Goal: Task Accomplishment & Management: Complete application form

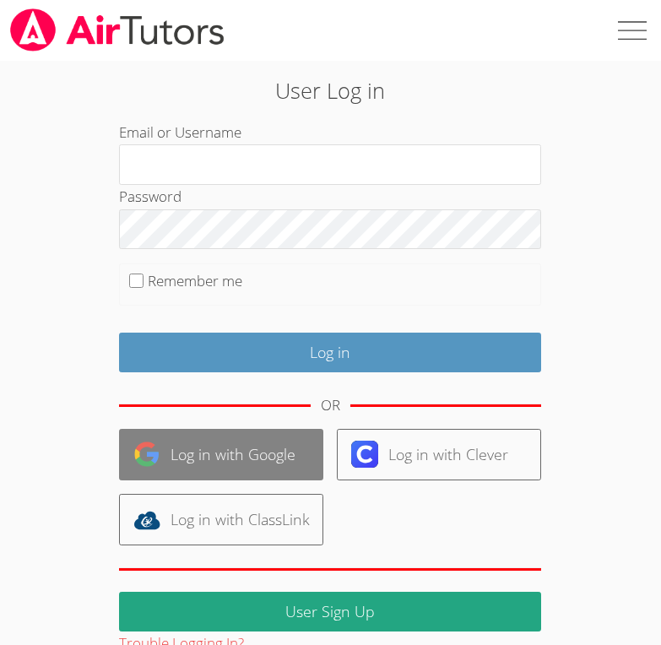
click at [249, 467] on link "Log in with Google" at bounding box center [221, 454] width 204 height 51
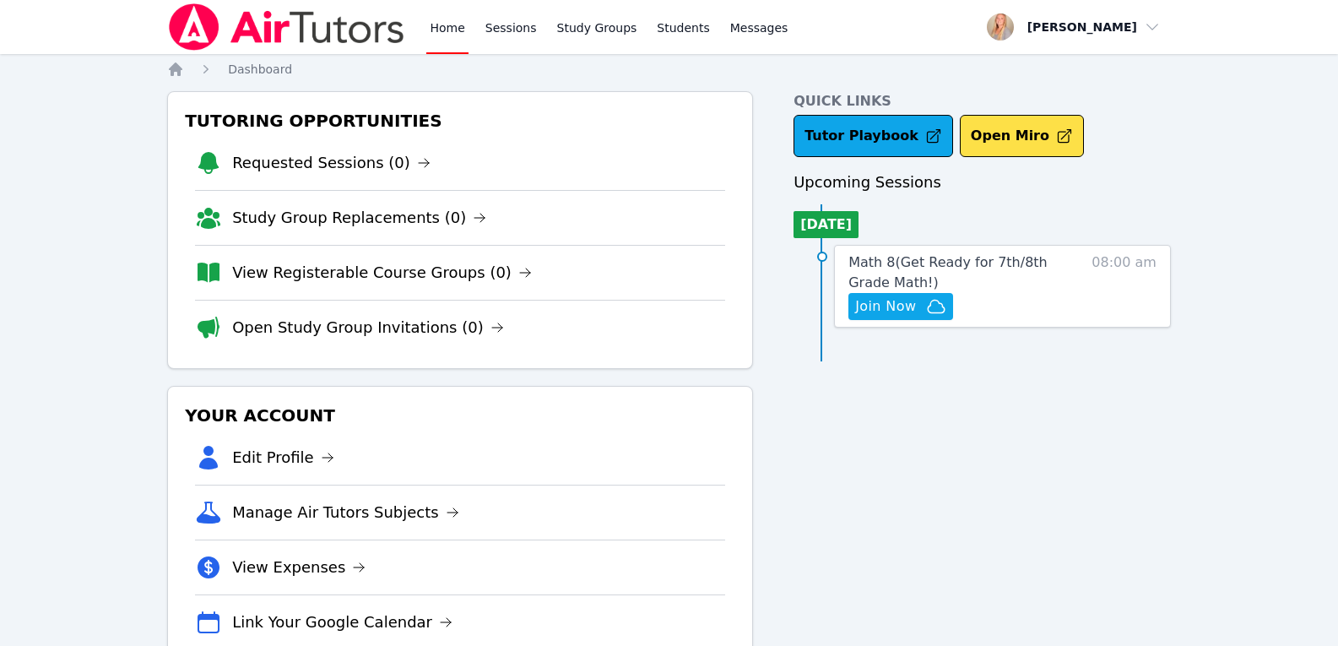
click at [448, 34] on link "Home" at bounding box center [446, 27] width 41 height 54
click at [900, 311] on span "Join Now" at bounding box center [885, 306] width 61 height 20
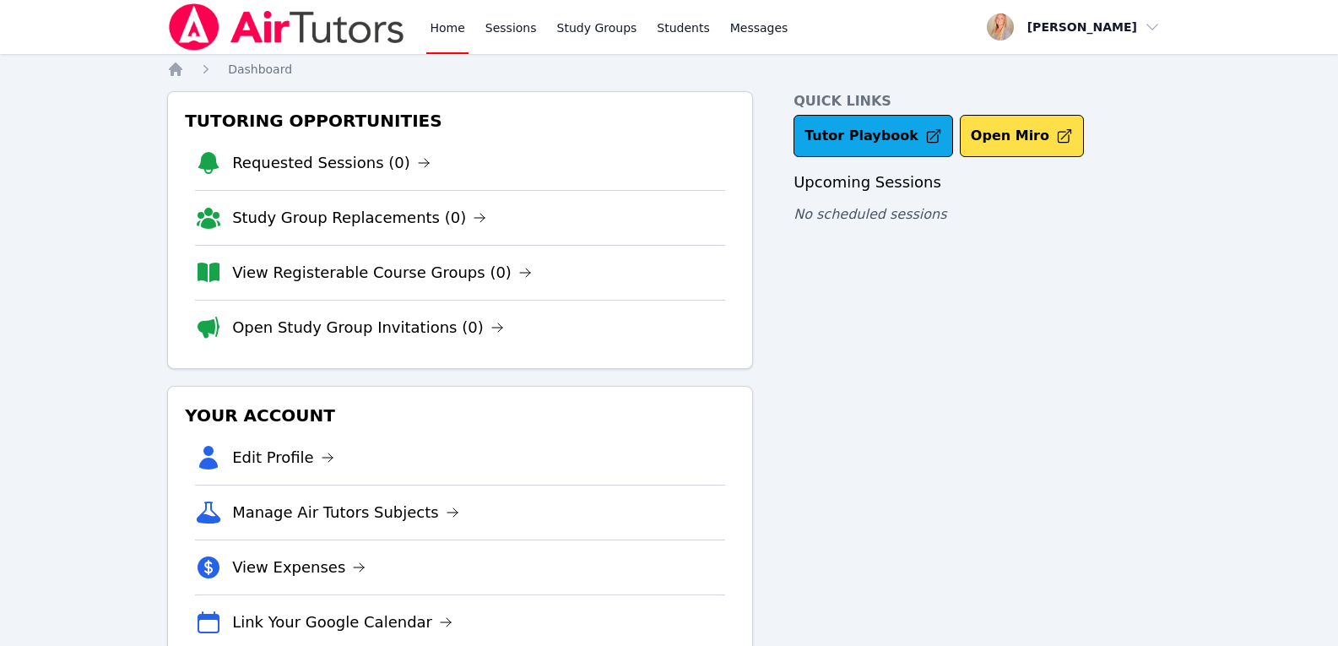
click at [459, 28] on link "Home" at bounding box center [446, 27] width 41 height 54
click at [498, 30] on link "Sessions" at bounding box center [511, 27] width 58 height 54
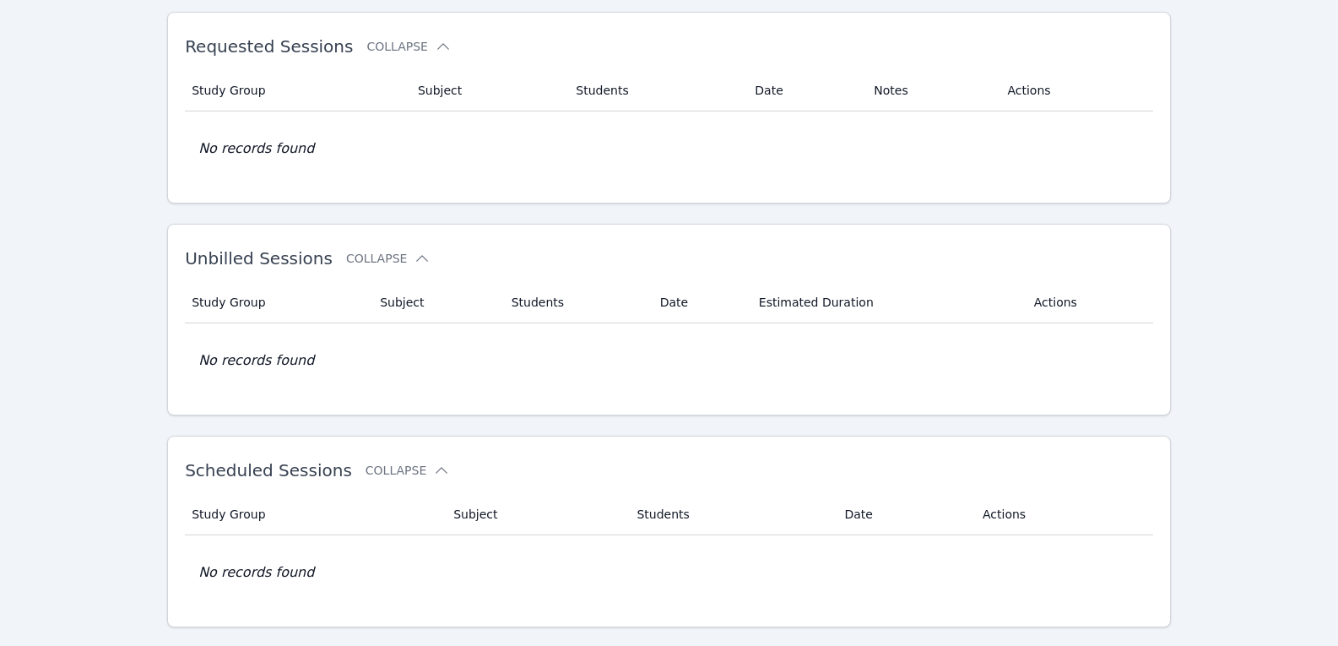
scroll to position [75, 0]
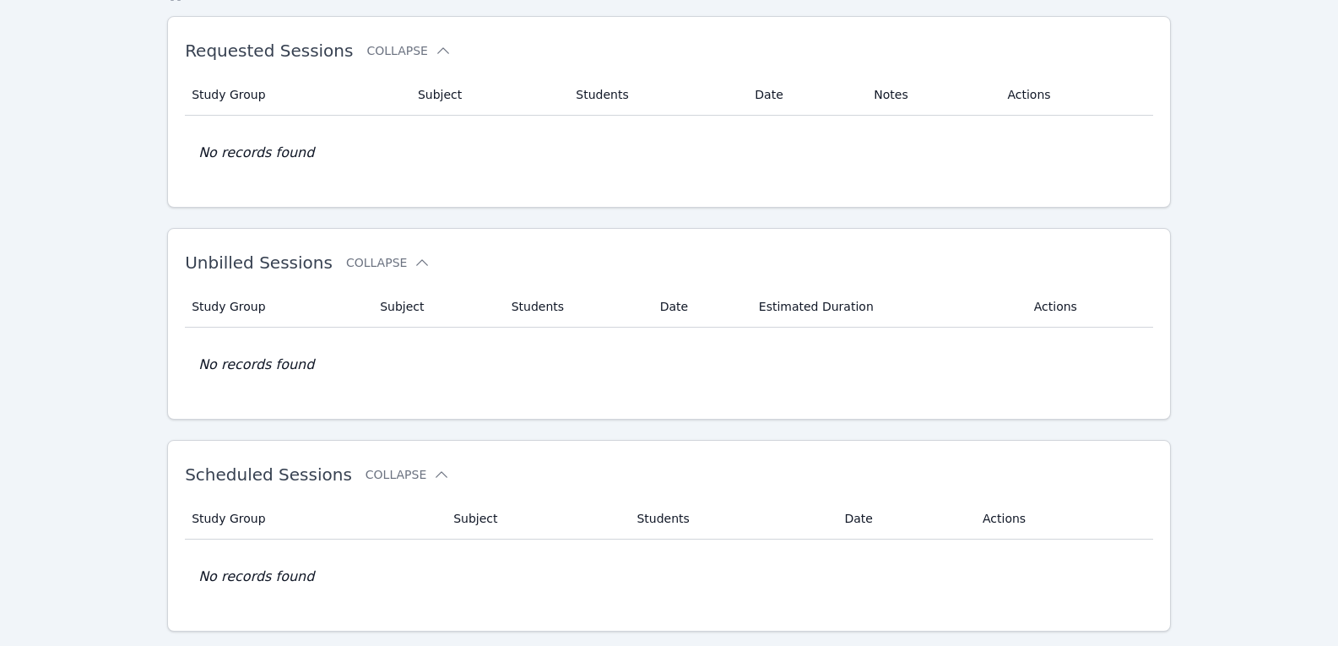
click at [149, 273] on div "Home Sessions Study Groups Students Messages Open user menu Monica Stolp Open m…" at bounding box center [669, 356] width 1338 height 863
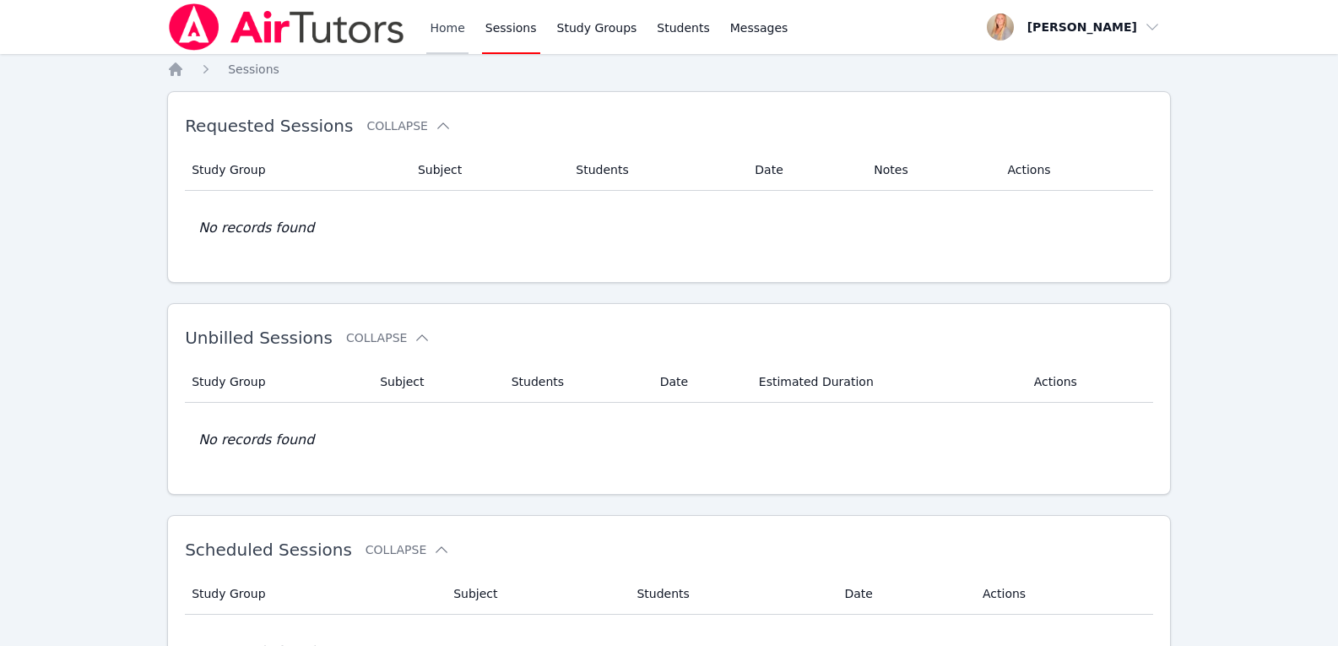
click at [454, 34] on link "Home" at bounding box center [446, 27] width 41 height 54
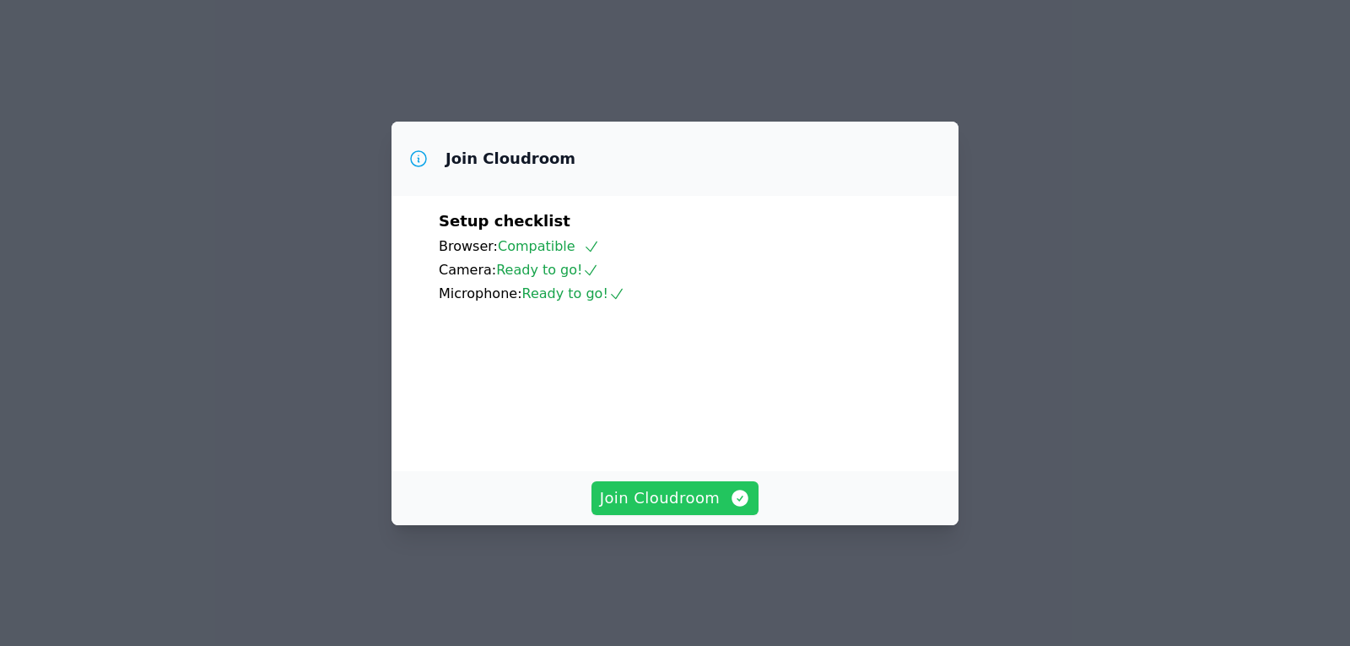
click at [689, 510] on span "Join Cloudroom" at bounding box center [675, 498] width 151 height 24
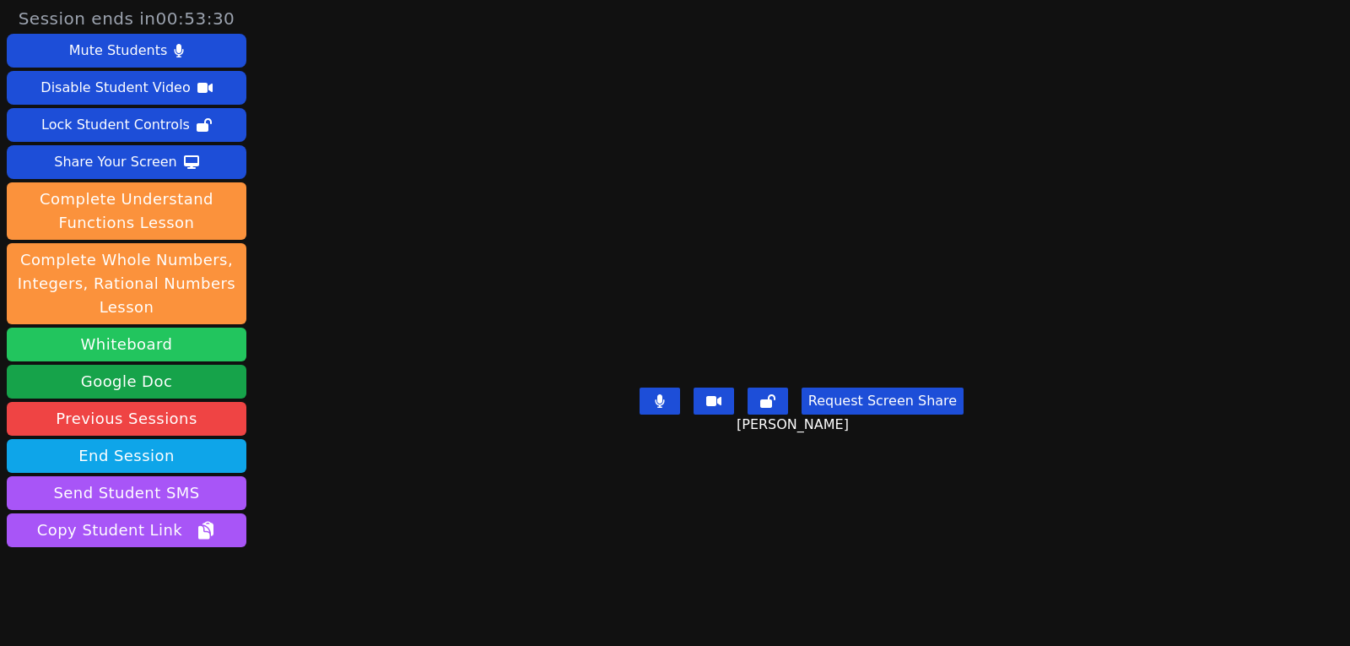
click at [156, 343] on button "Whiteboard" at bounding box center [127, 344] width 240 height 34
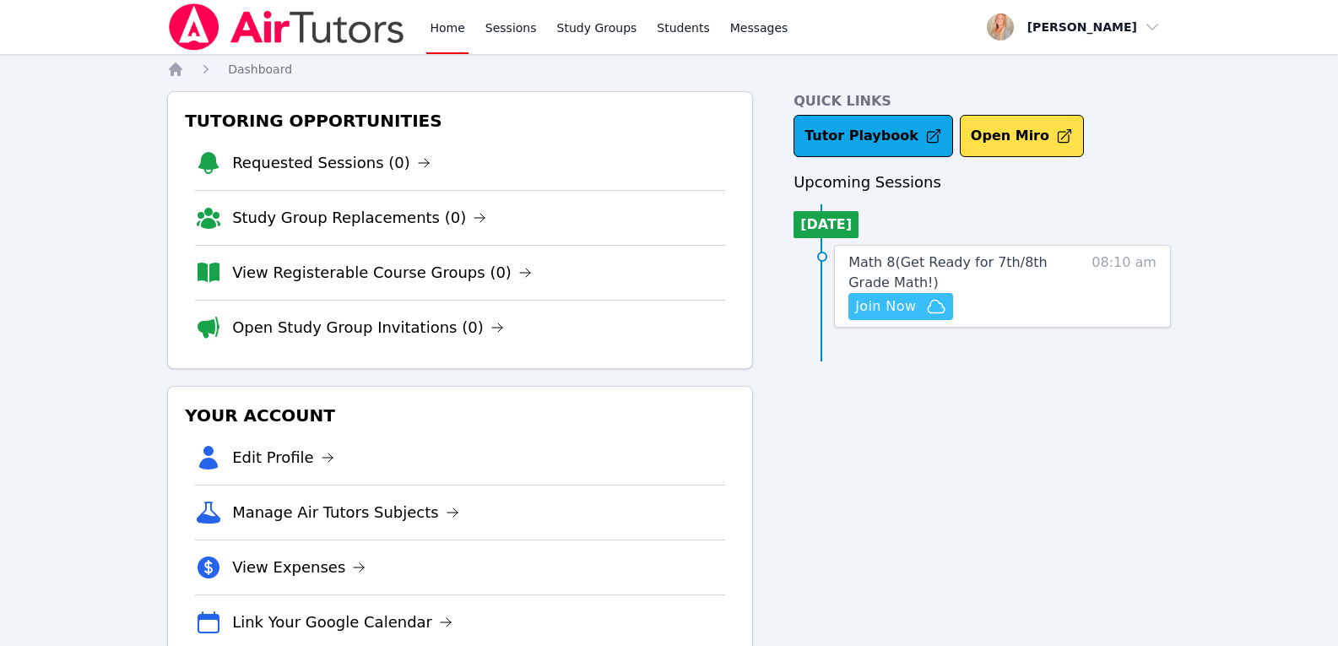
click at [885, 308] on span "Join Now" at bounding box center [885, 306] width 61 height 20
click at [937, 259] on span "Math 8 ( Get Ready for 7th/8th Grade Math! )" at bounding box center [947, 272] width 199 height 36
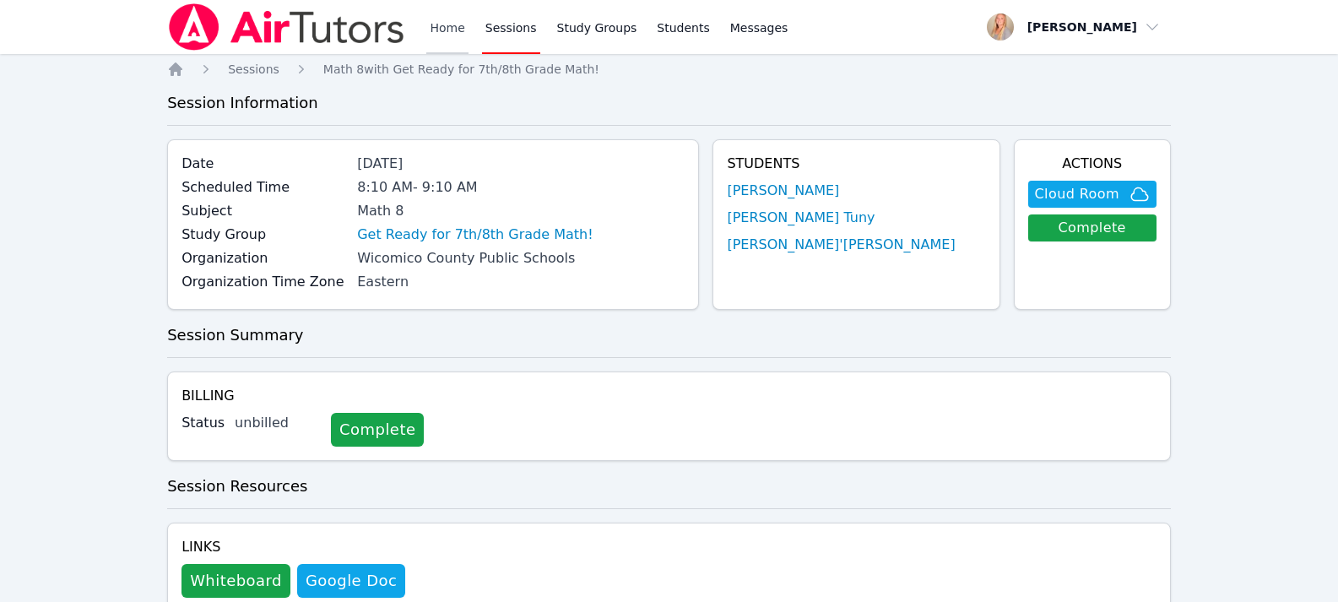
click at [457, 37] on link "Home" at bounding box center [446, 27] width 41 height 54
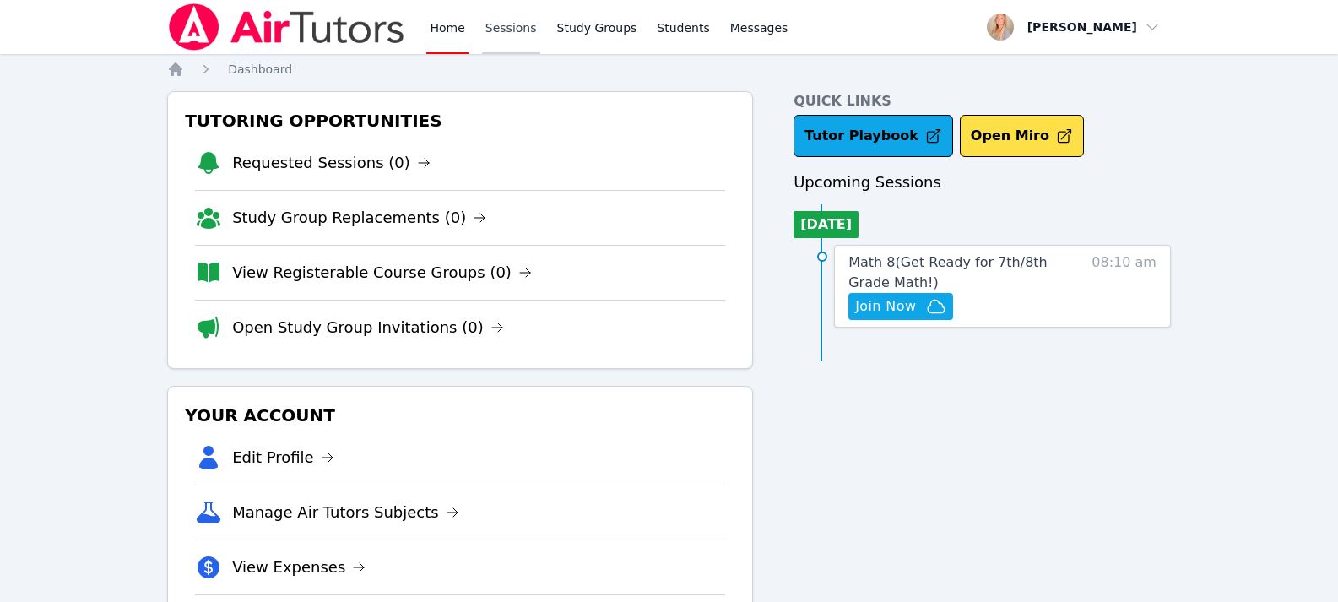
click at [500, 31] on link "Sessions" at bounding box center [511, 27] width 58 height 54
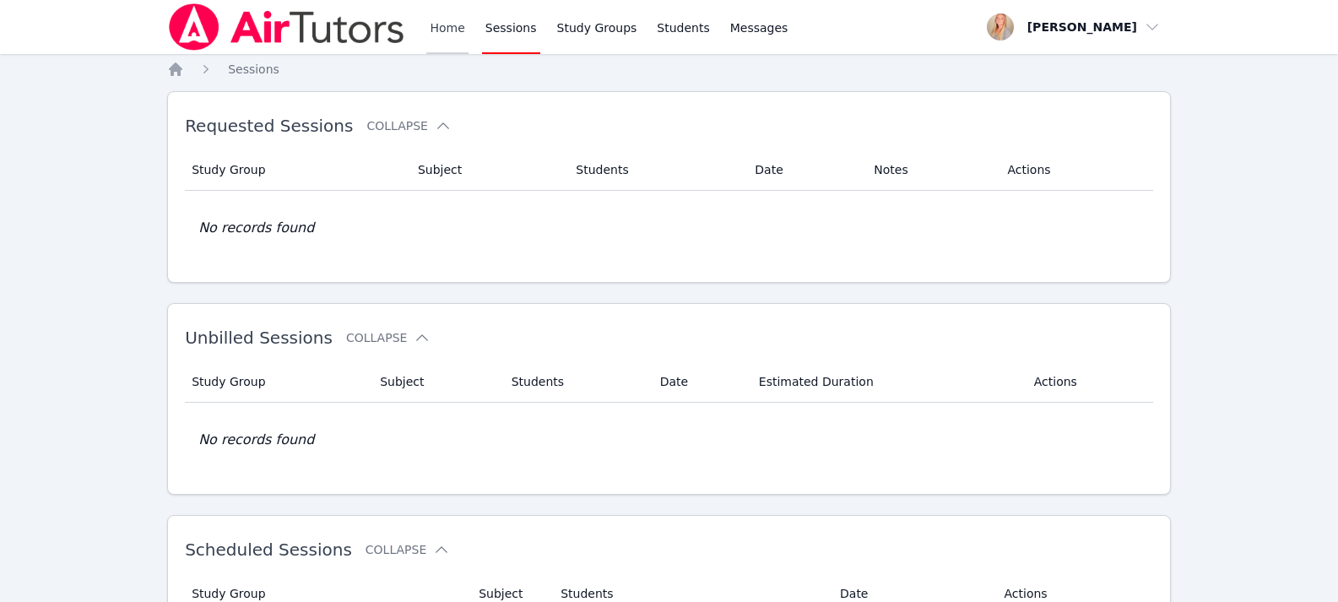
click at [430, 27] on link "Home" at bounding box center [446, 27] width 41 height 54
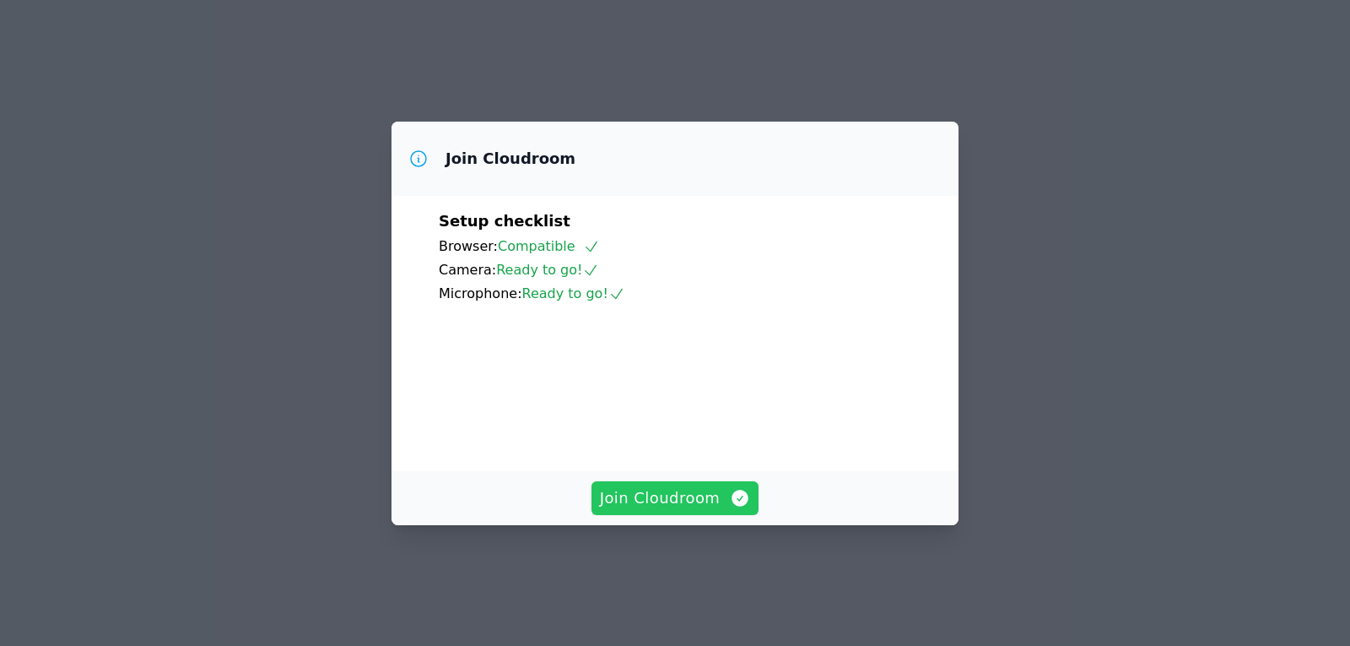
click at [689, 510] on span "Join Cloudroom" at bounding box center [675, 498] width 151 height 24
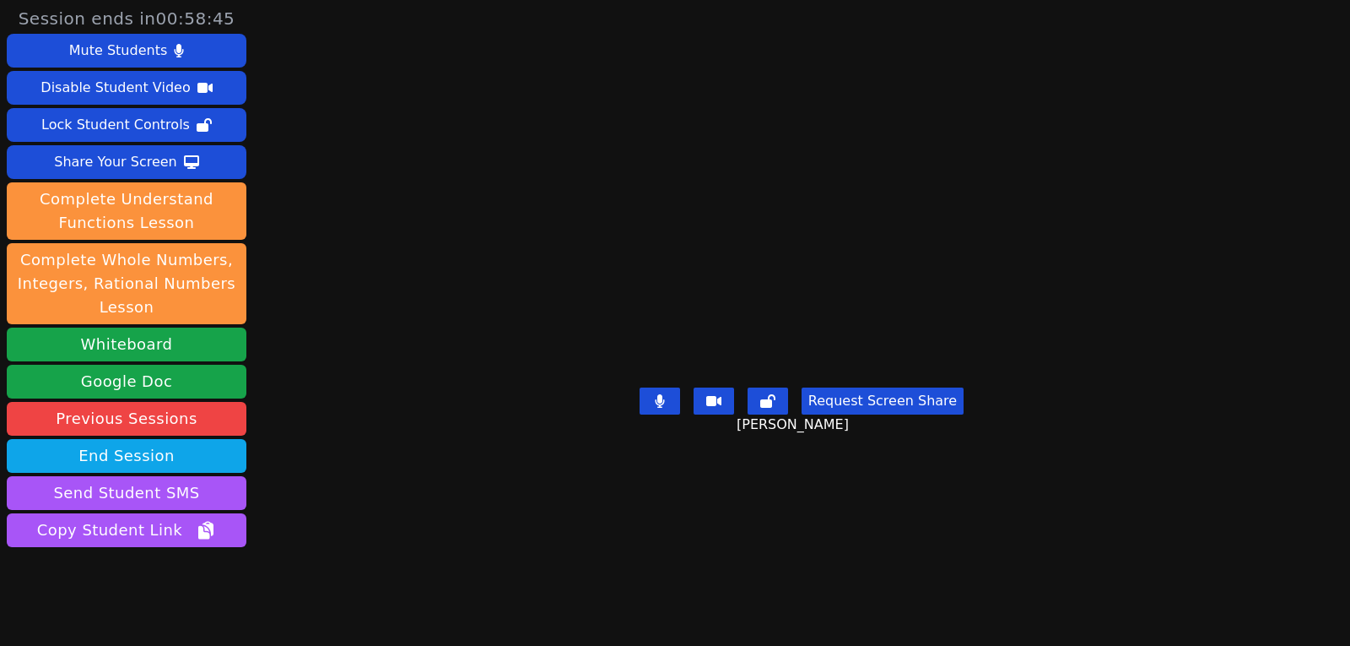
scroll to position [32, 0]
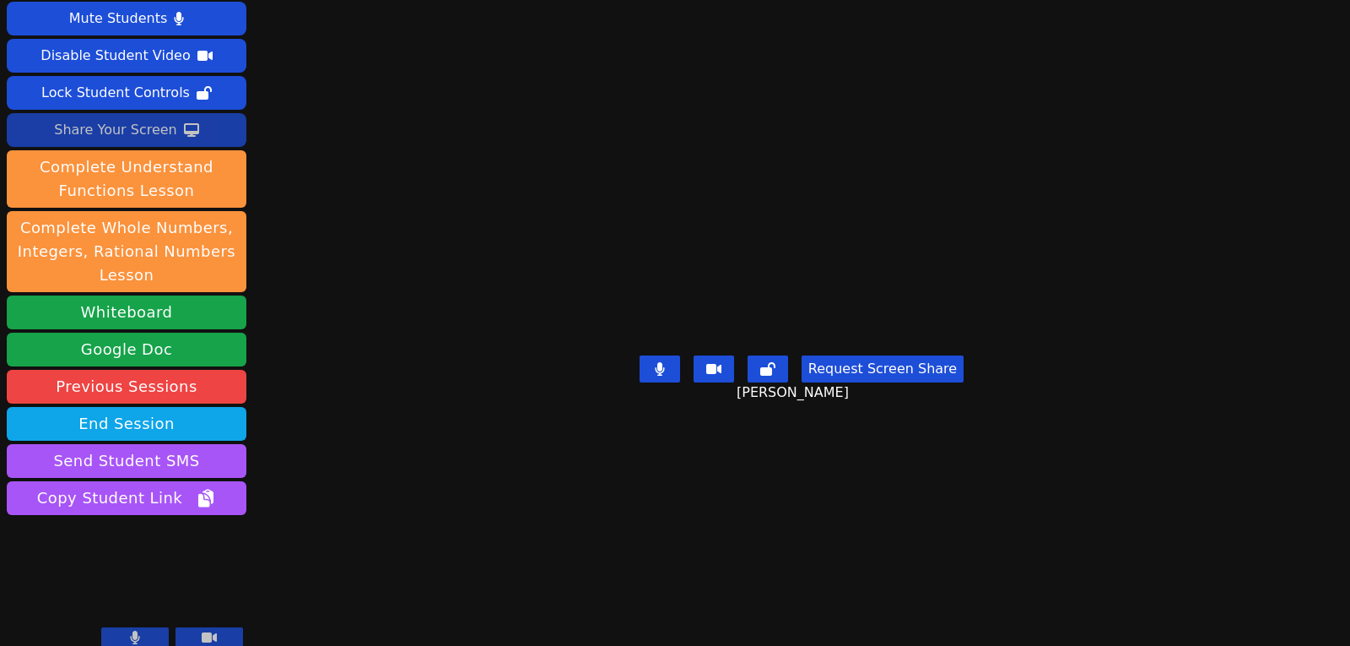
click at [154, 125] on div "Share Your Screen" at bounding box center [115, 129] width 123 height 27
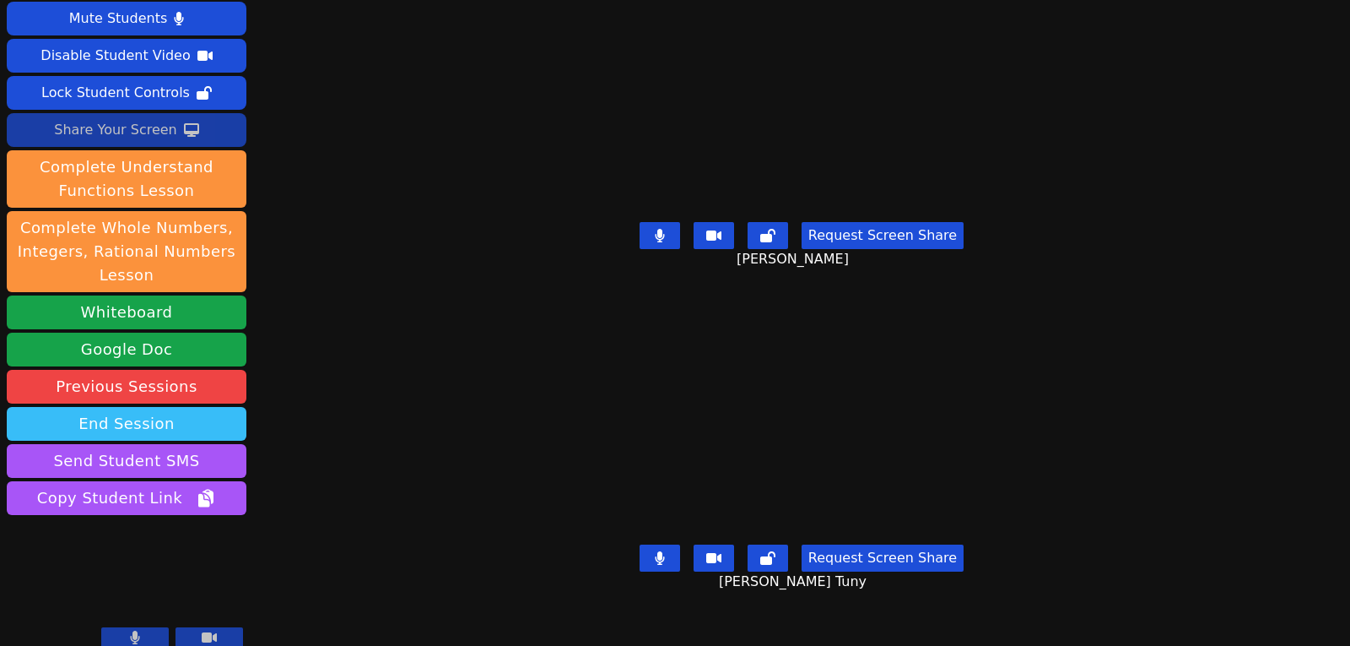
click at [167, 429] on button "End Session" at bounding box center [127, 424] width 240 height 34
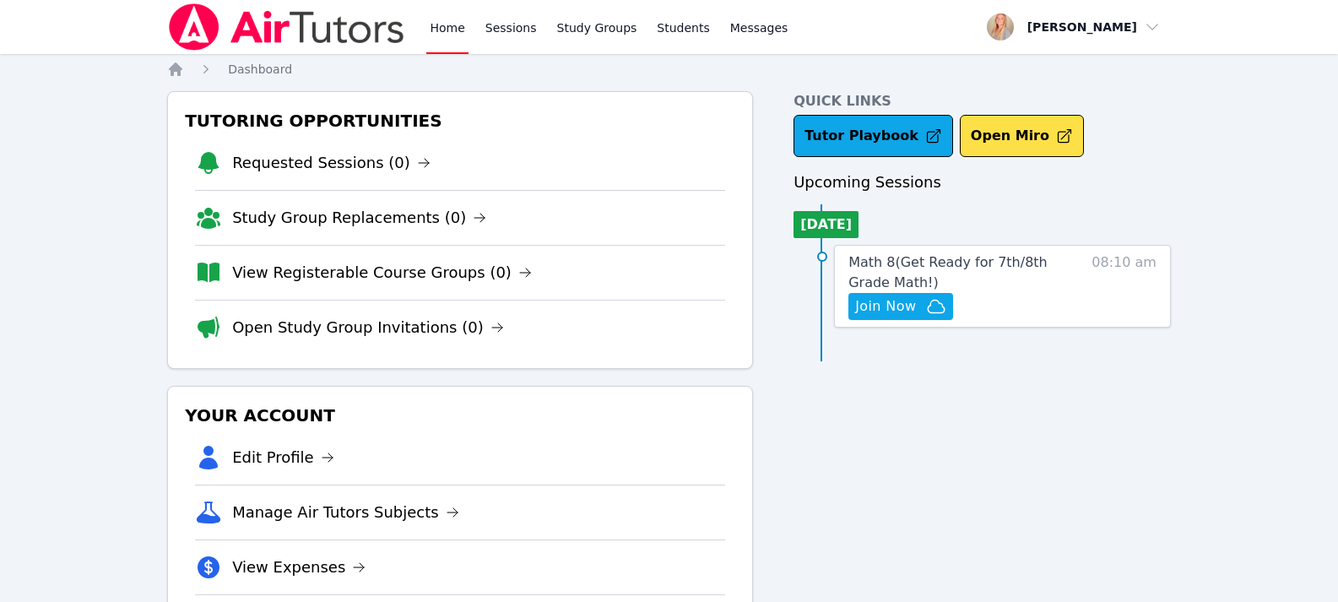
click at [440, 24] on link "Home" at bounding box center [446, 27] width 41 height 54
click at [440, 19] on link "Home" at bounding box center [446, 27] width 41 height 54
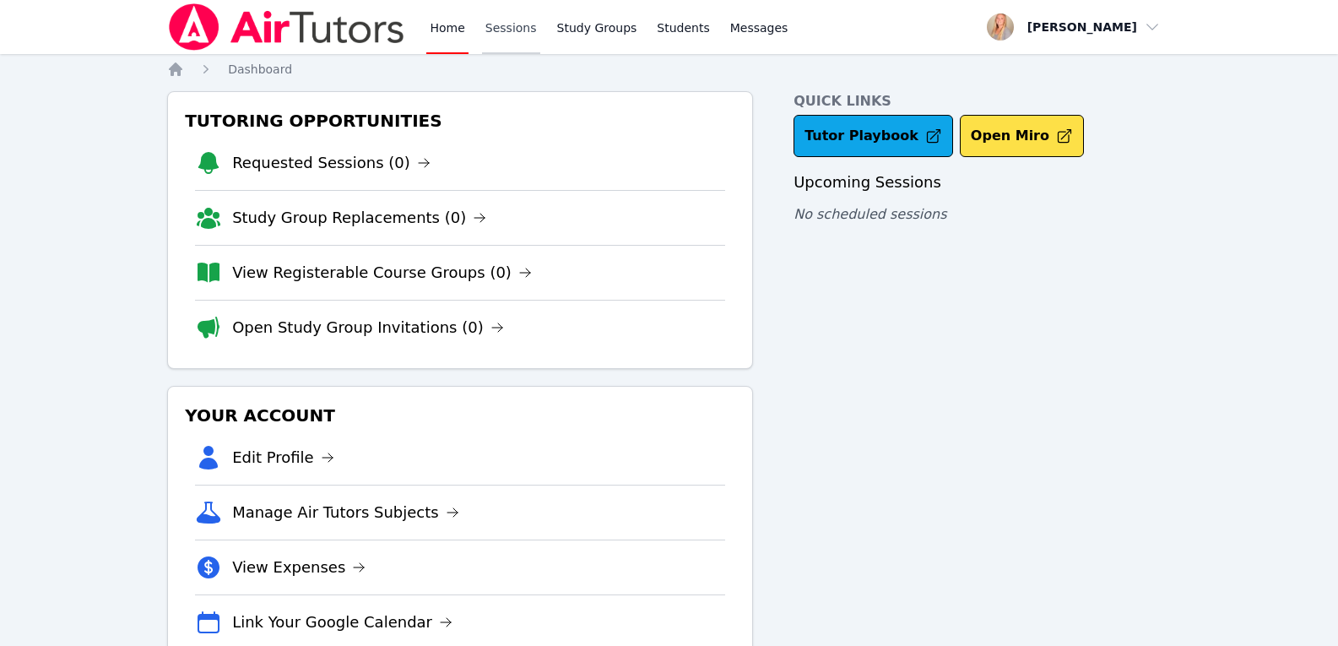
click at [505, 23] on link "Sessions" at bounding box center [511, 27] width 58 height 54
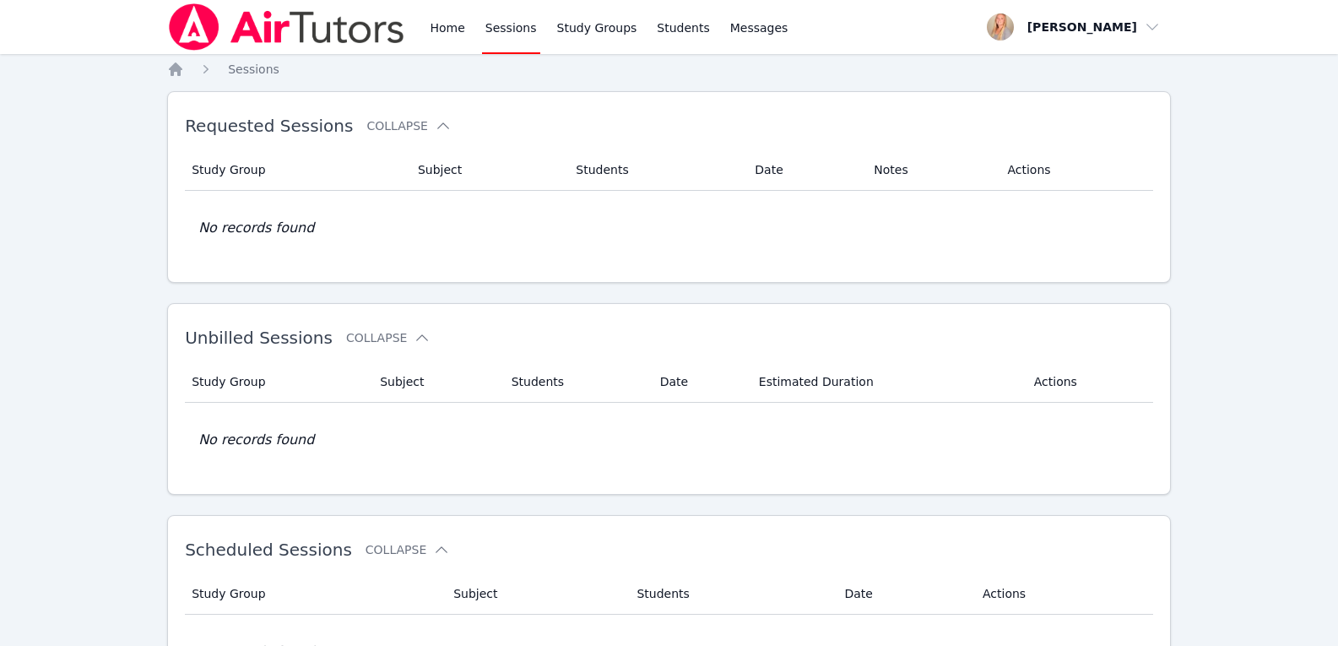
scroll to position [218, 0]
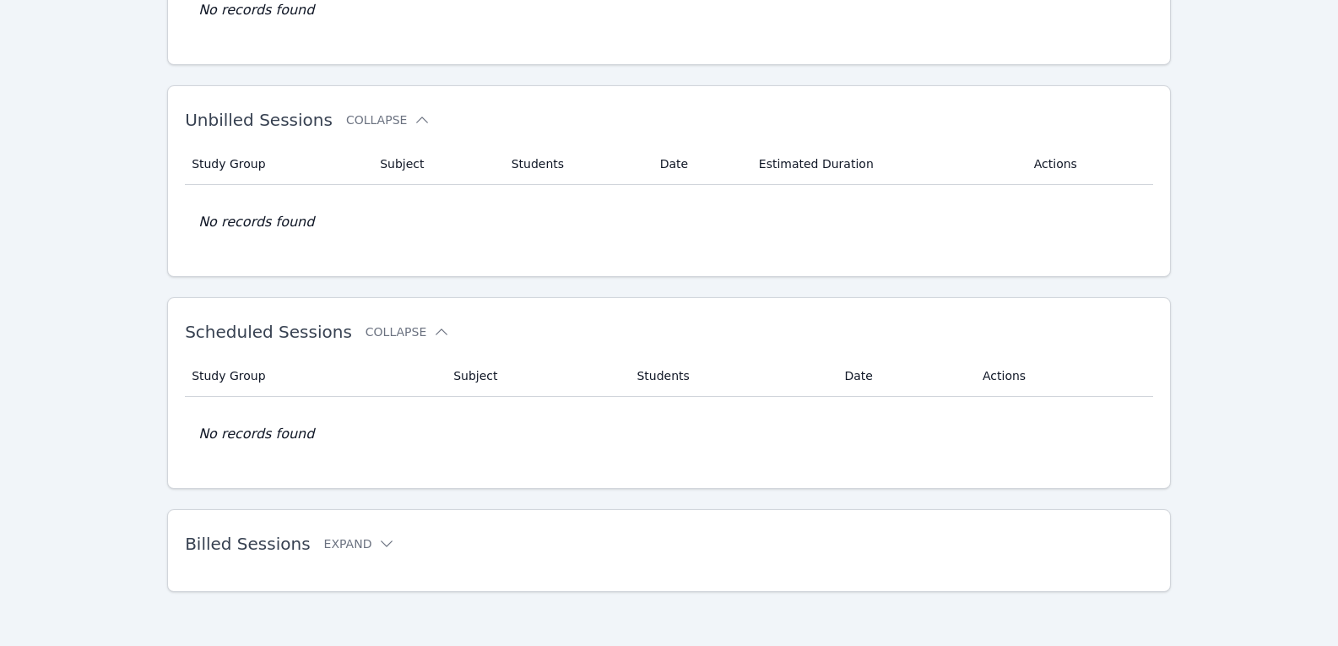
click at [340, 534] on h2 "Billed Sessions Expand" at bounding box center [642, 543] width 914 height 20
click at [358, 545] on button "Expand" at bounding box center [360, 543] width 72 height 17
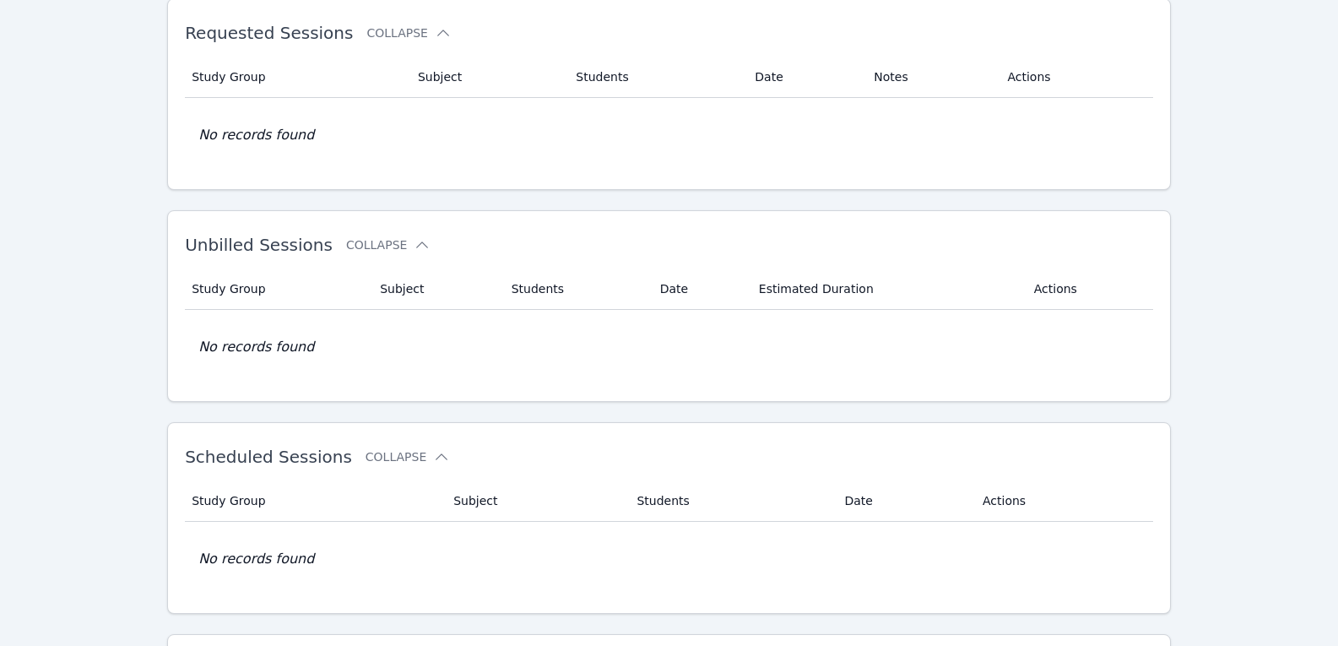
scroll to position [0, 0]
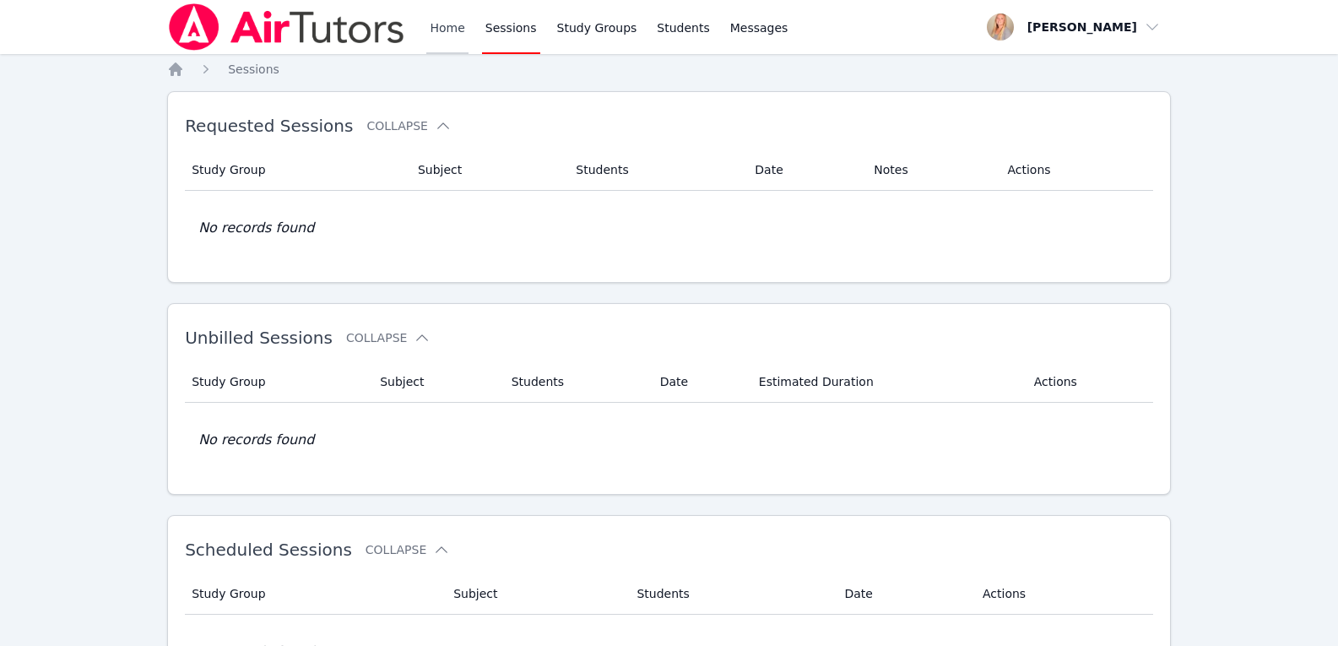
click at [450, 35] on link "Home" at bounding box center [446, 27] width 41 height 54
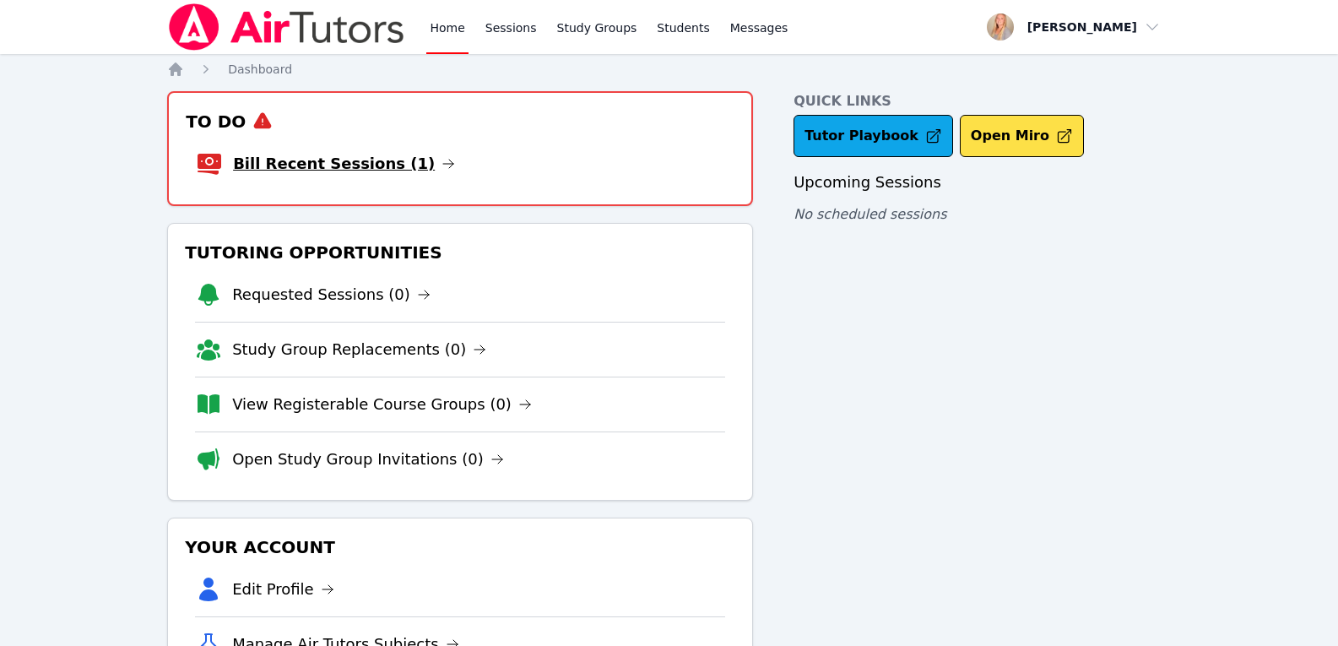
click at [330, 159] on link "Bill Recent Sessions (1)" at bounding box center [344, 164] width 222 height 24
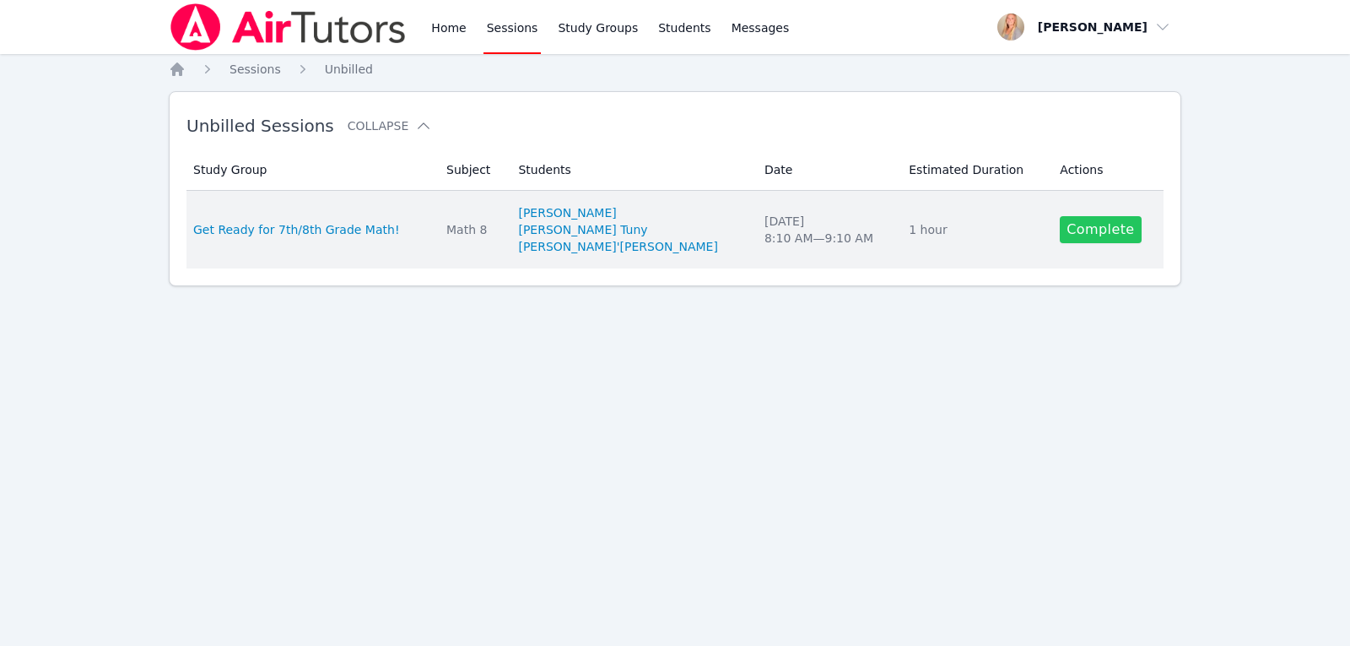
click at [1062, 223] on link "Complete" at bounding box center [1100, 229] width 81 height 27
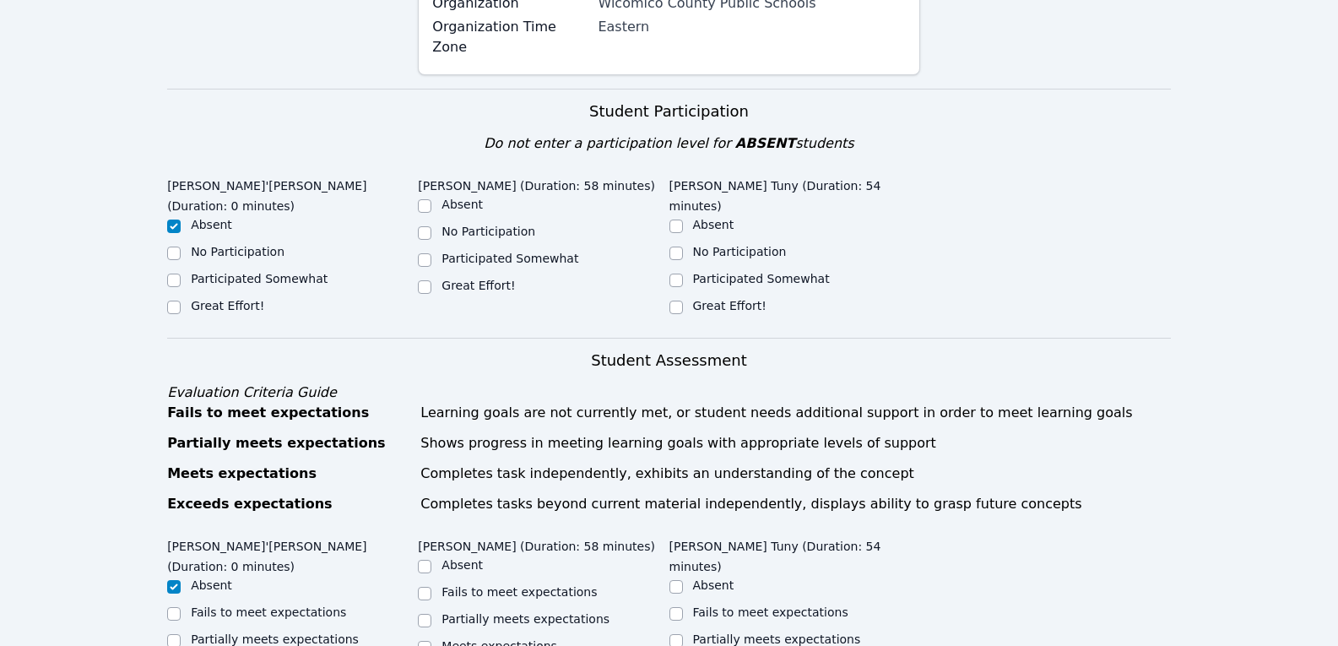
scroll to position [297, 0]
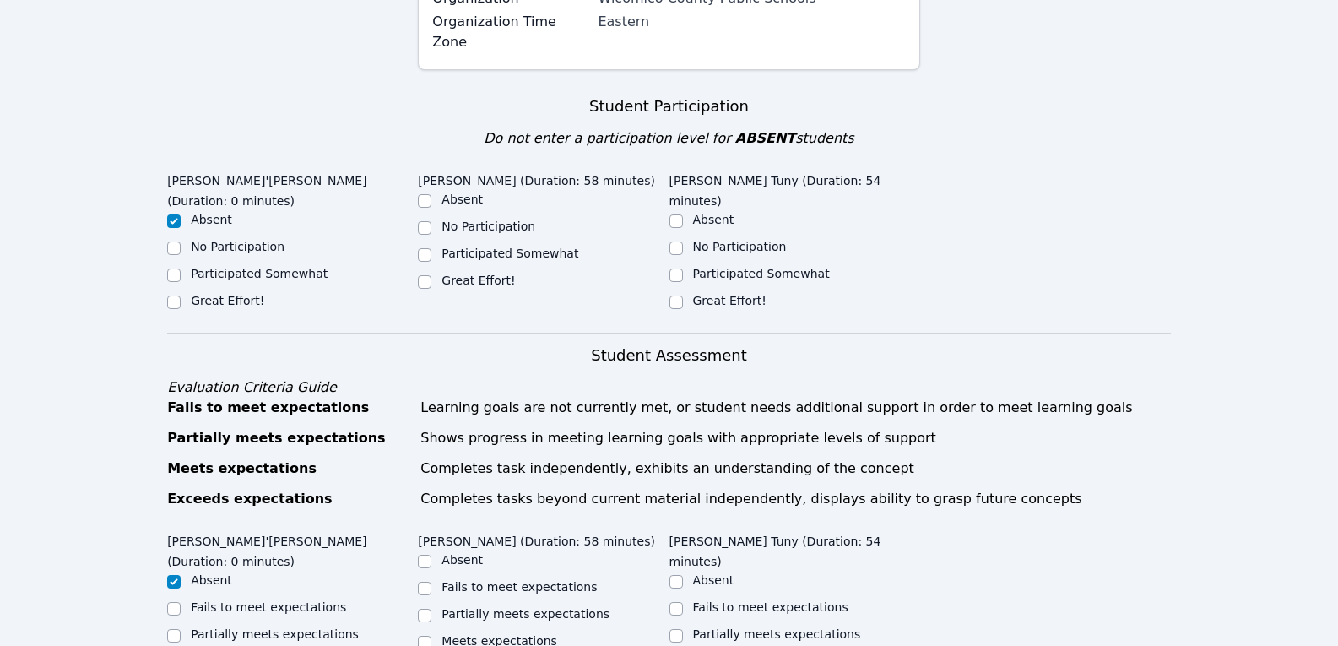
click at [499, 273] on label "Great Effort!" at bounding box center [477, 280] width 73 height 14
click at [431, 275] on input "Great Effort!" at bounding box center [425, 282] width 14 height 14
checkbox input "true"
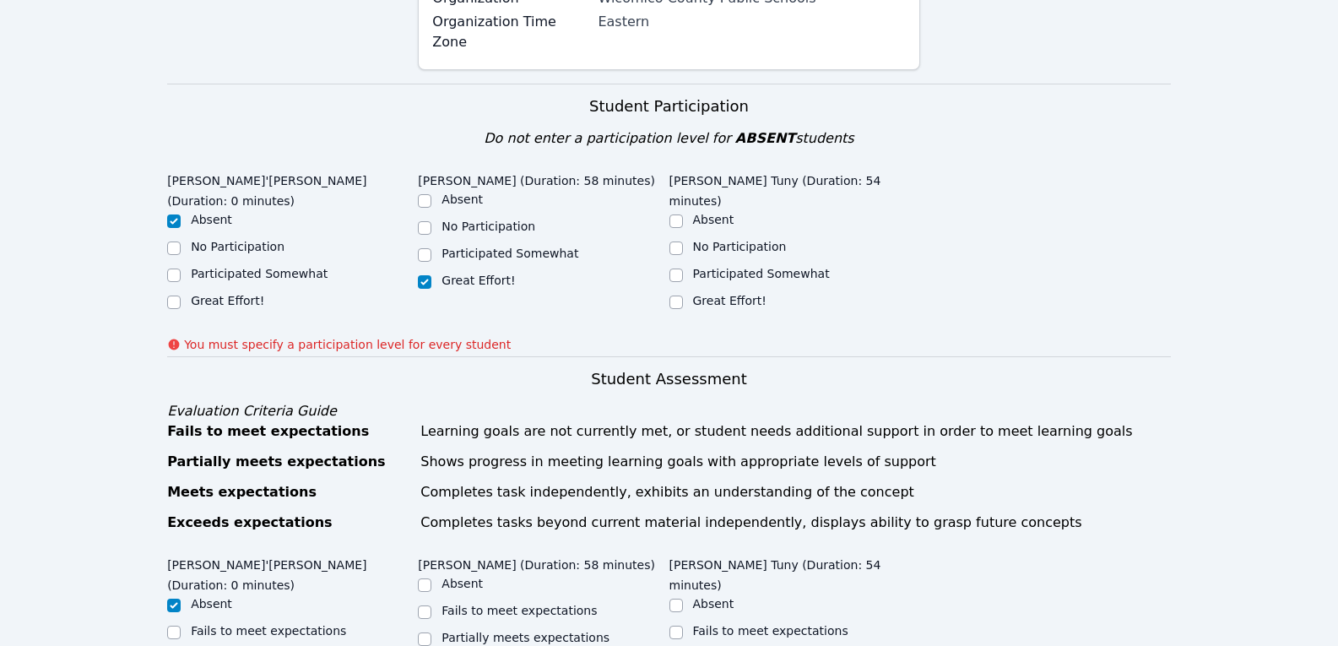
click at [699, 246] on ul "Absent No Participation Participated Somewhat Great Effort!" at bounding box center [794, 261] width 251 height 101
click at [703, 294] on label "Great Effort!" at bounding box center [729, 301] width 73 height 14
click at [683, 295] on input "Great Effort!" at bounding box center [676, 302] width 14 height 14
checkbox input "true"
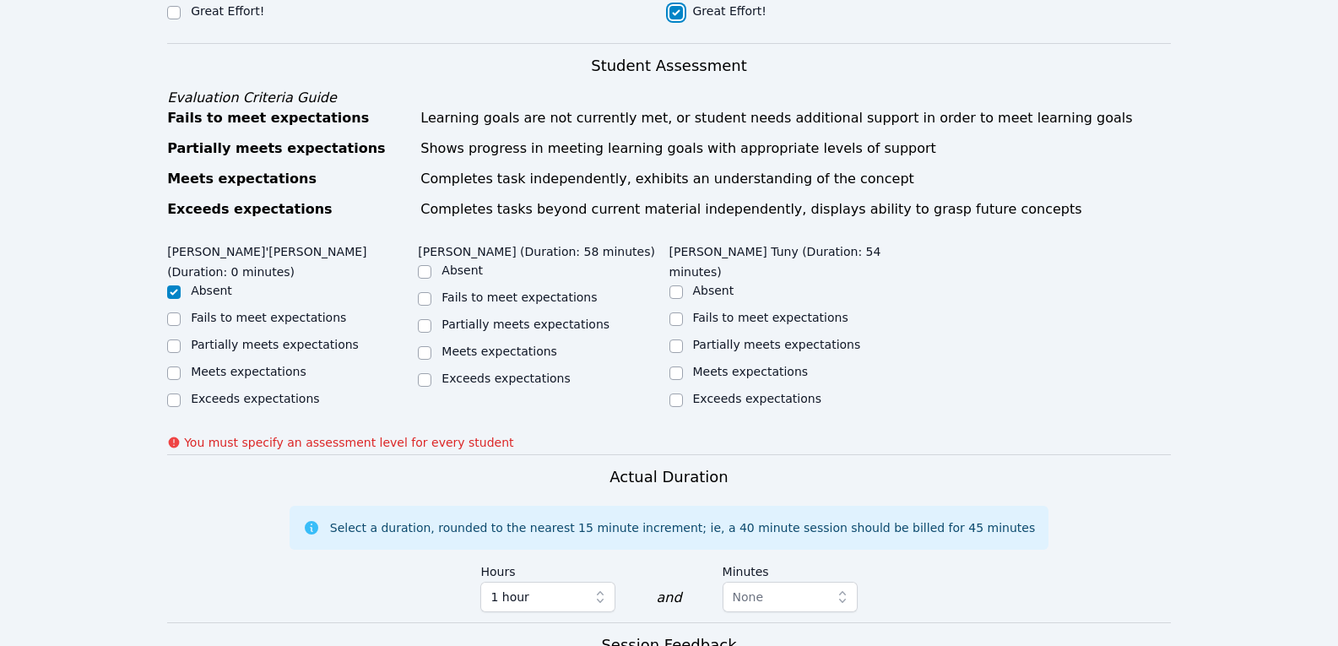
scroll to position [733, 0]
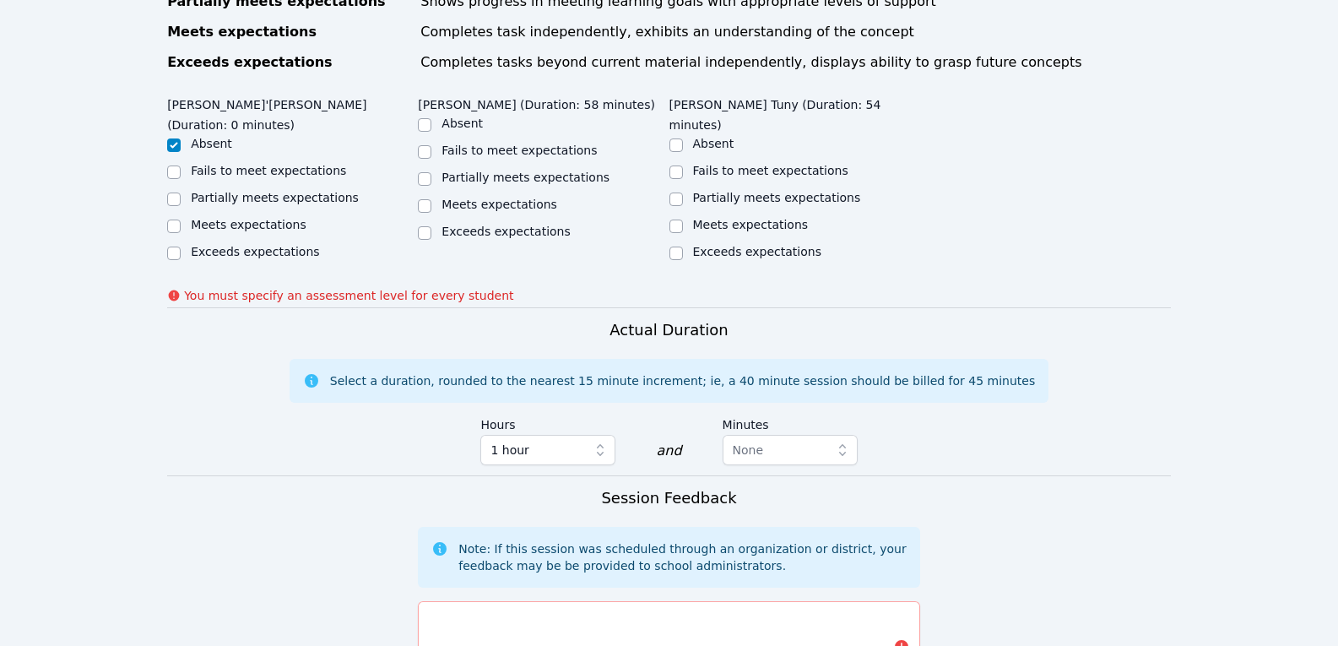
click at [551, 224] on label "Exceeds expectations" at bounding box center [505, 231] width 128 height 14
click at [431, 226] on input "Exceeds expectations" at bounding box center [425, 233] width 14 height 14
checkbox input "true"
click at [723, 218] on label "Meets expectations" at bounding box center [751, 225] width 116 height 14
click at [683, 219] on input "Meets expectations" at bounding box center [676, 226] width 14 height 14
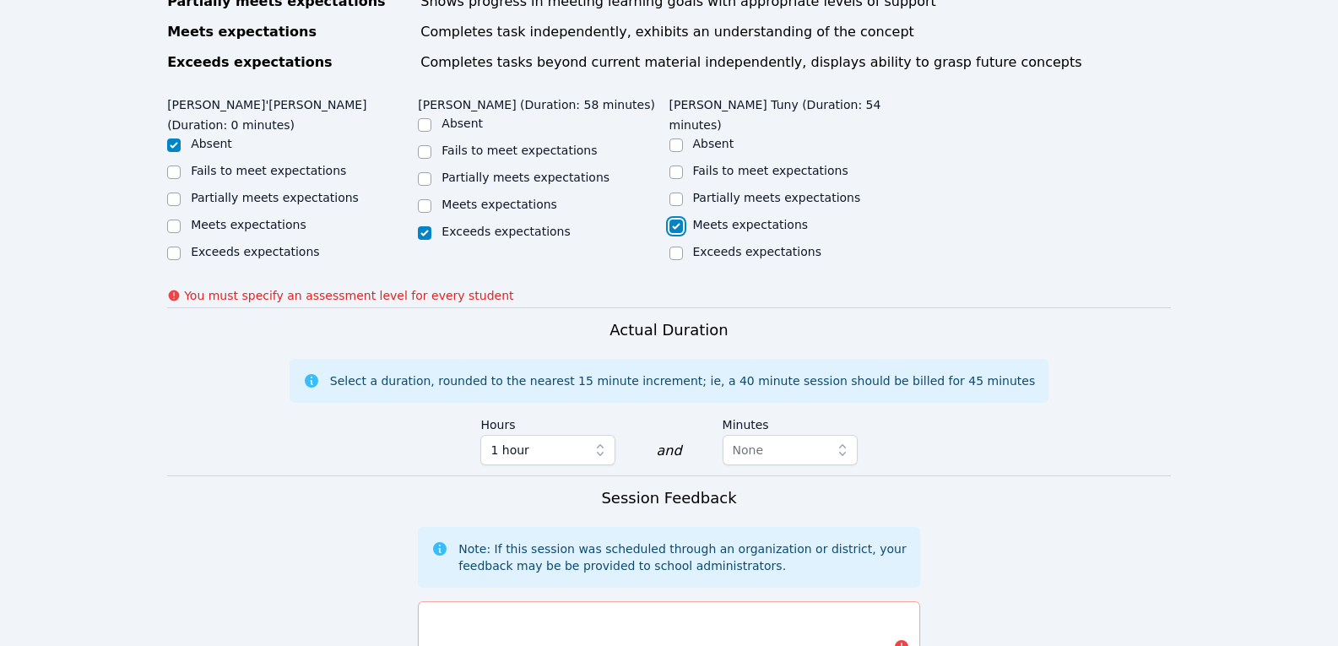
checkbox input "true"
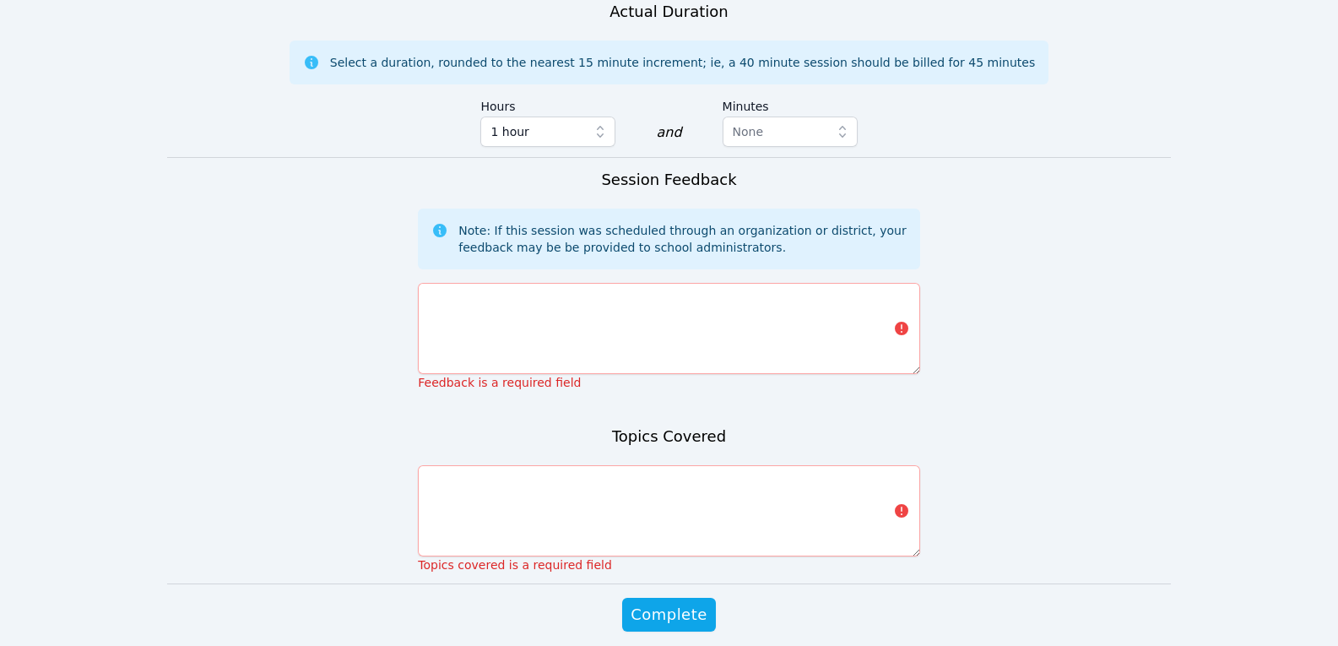
scroll to position [1034, 0]
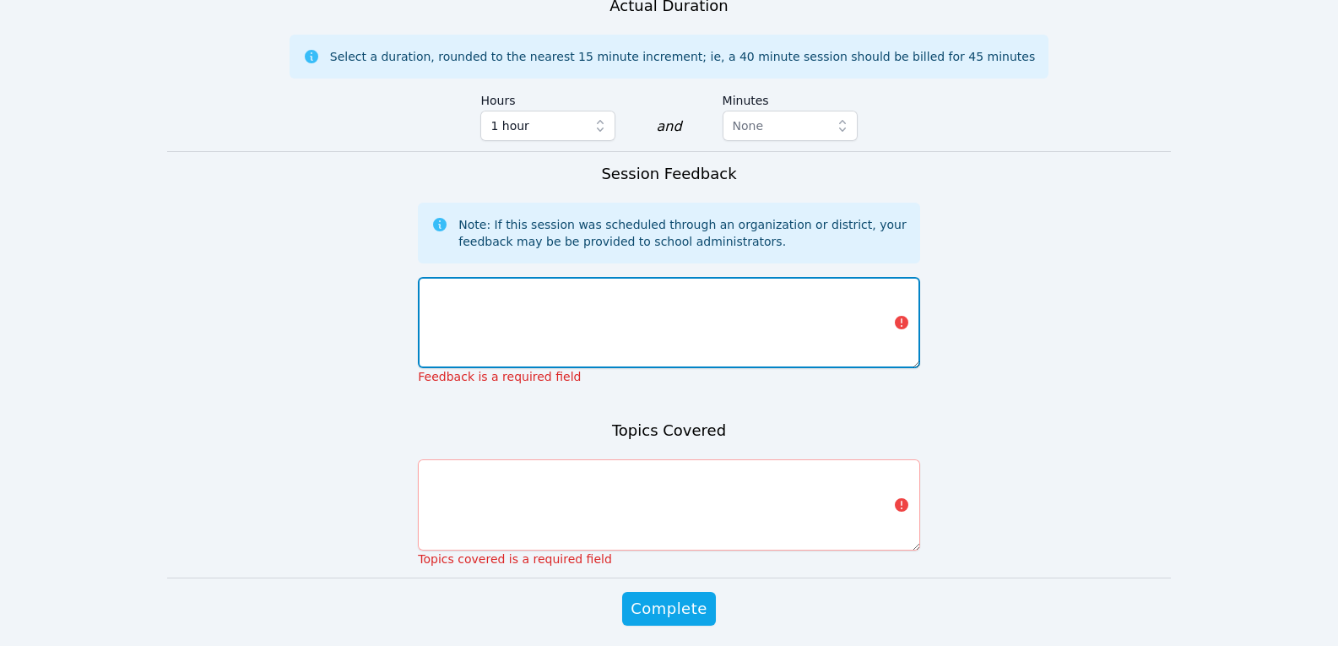
click at [710, 278] on textarea at bounding box center [668, 322] width 501 height 91
type textarea "Both students did a great job"
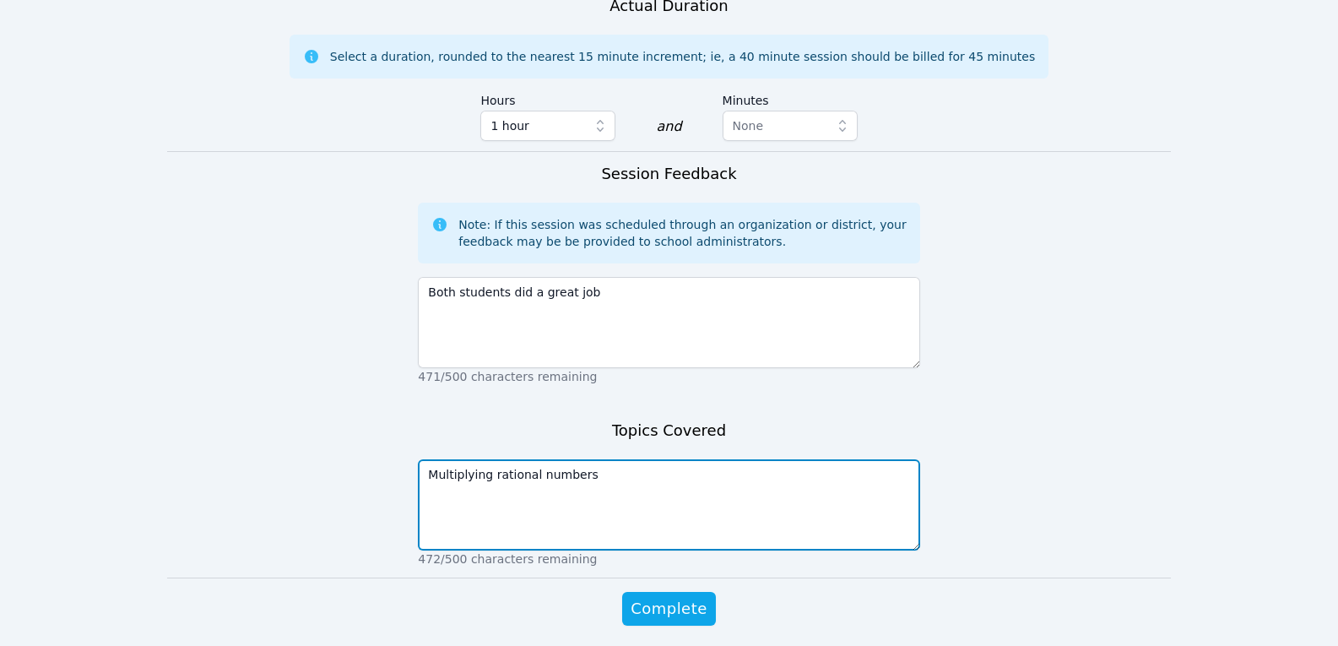
type textarea "Multiplying rational numbers"
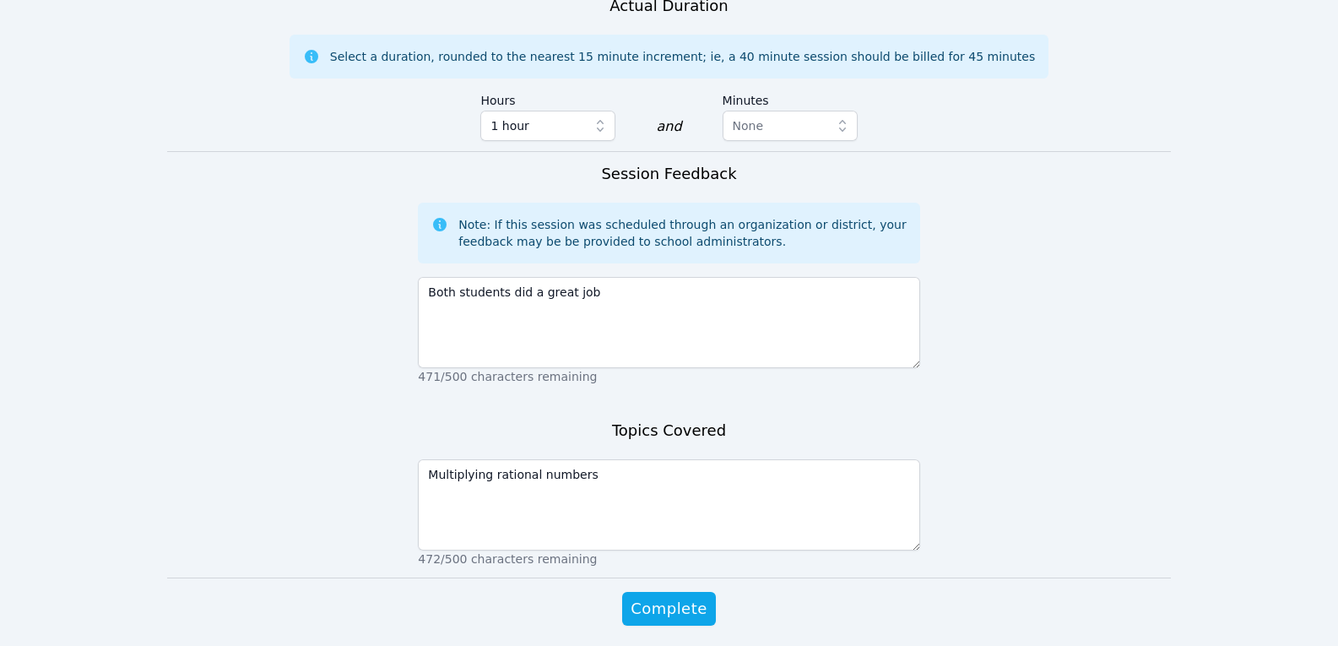
click at [671, 592] on div "Complete" at bounding box center [668, 626] width 501 height 68
click at [673, 592] on button "Complete" at bounding box center [668, 609] width 93 height 34
